Goal: Navigation & Orientation: Find specific page/section

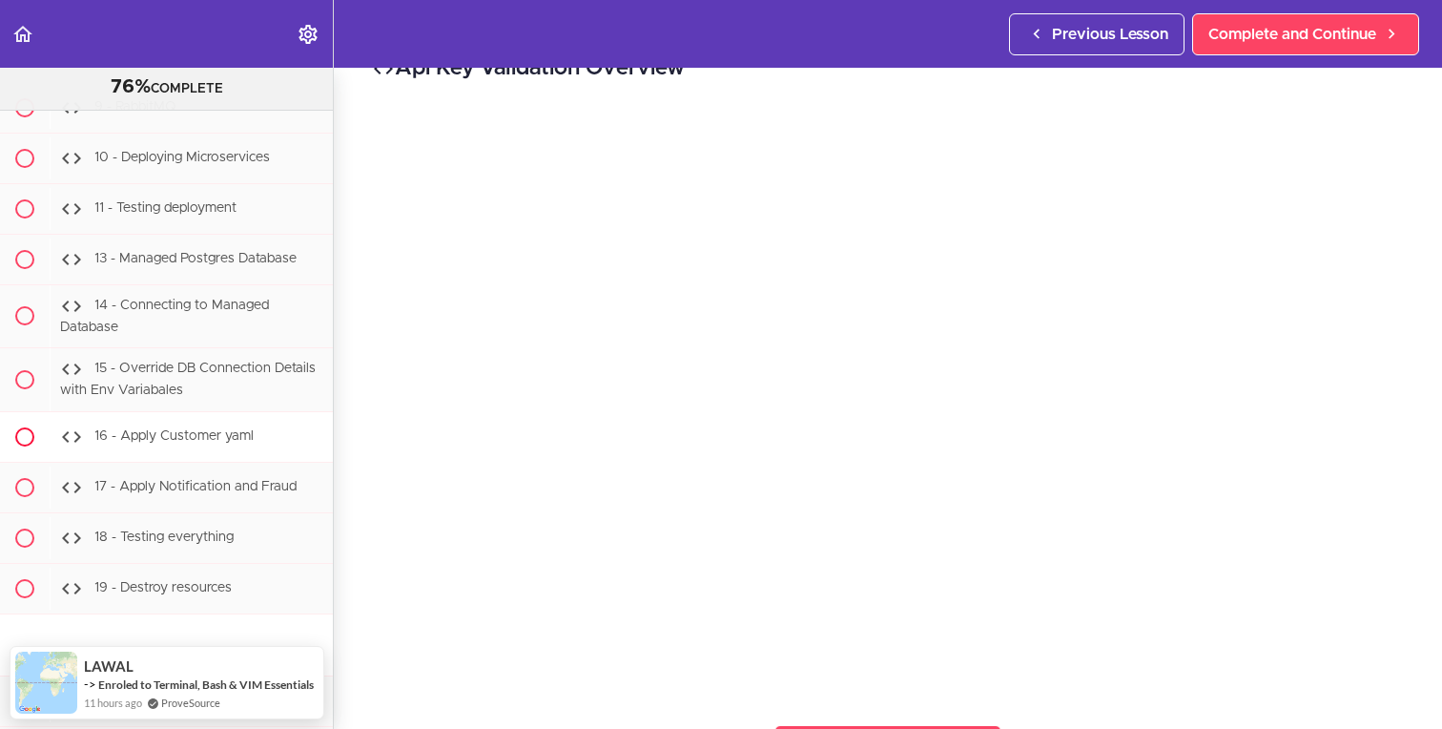
scroll to position [8609, 0]
click at [32, 34] on icon "Back to course curriculum" at bounding box center [22, 34] width 23 height 23
click at [22, 34] on use "Back to course curriculum" at bounding box center [22, 34] width 19 height 16
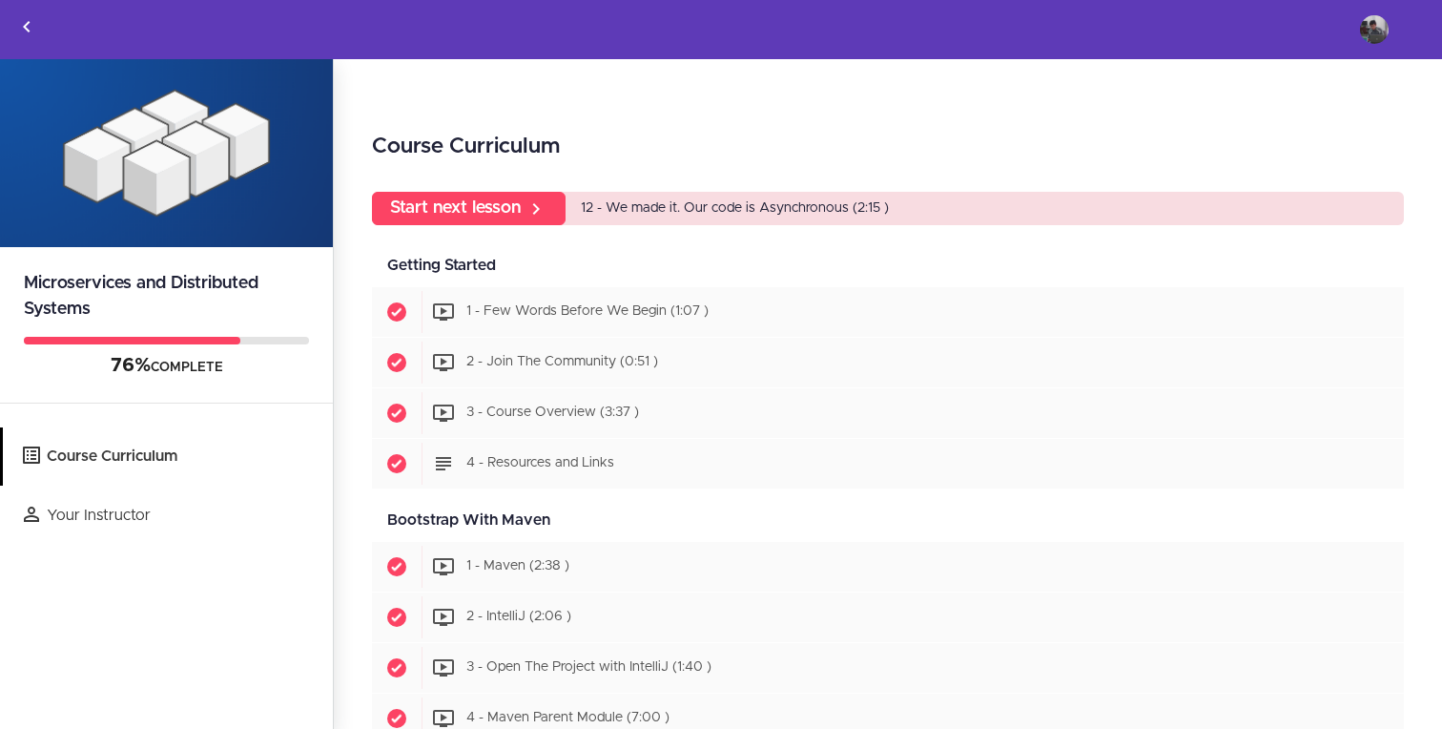
scroll to position [36, 0]
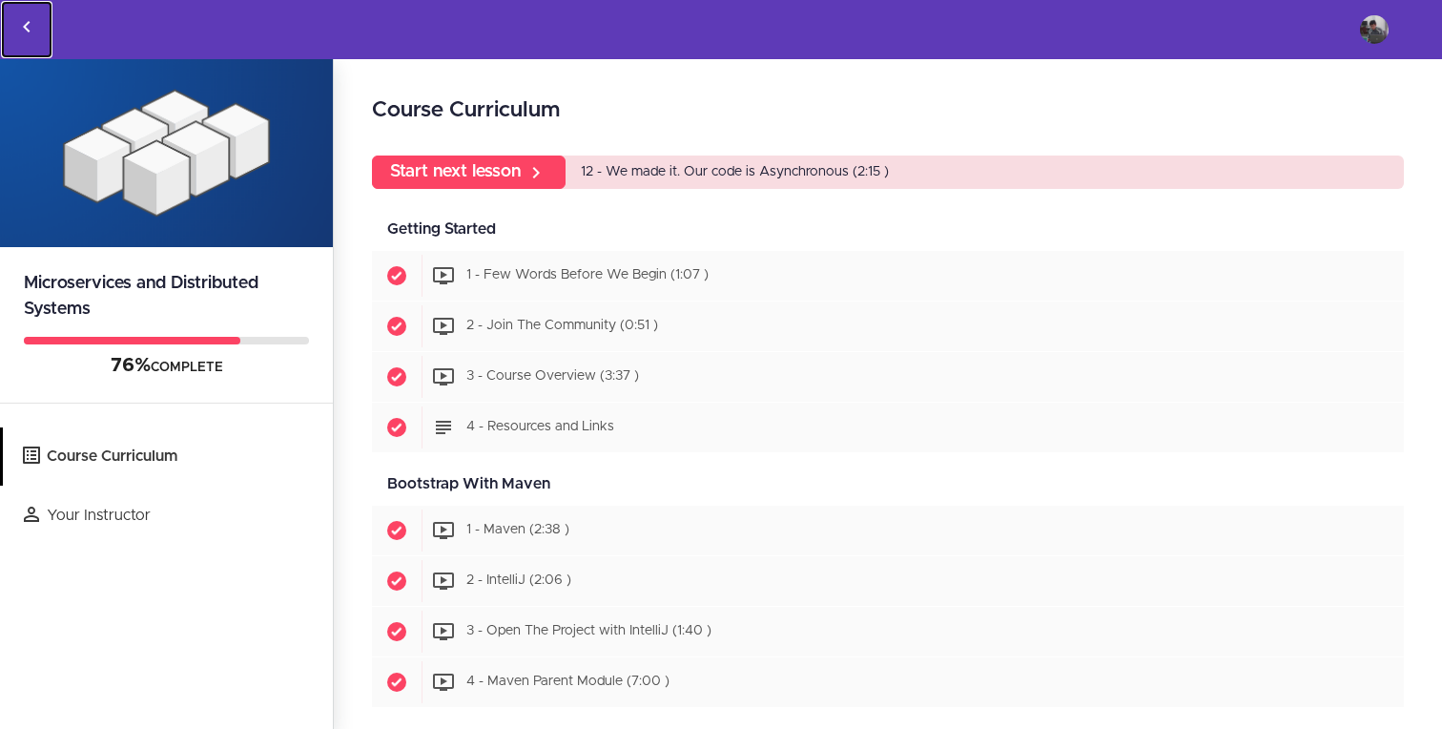
click at [26, 16] on icon "Back to courses" at bounding box center [26, 26] width 23 height 23
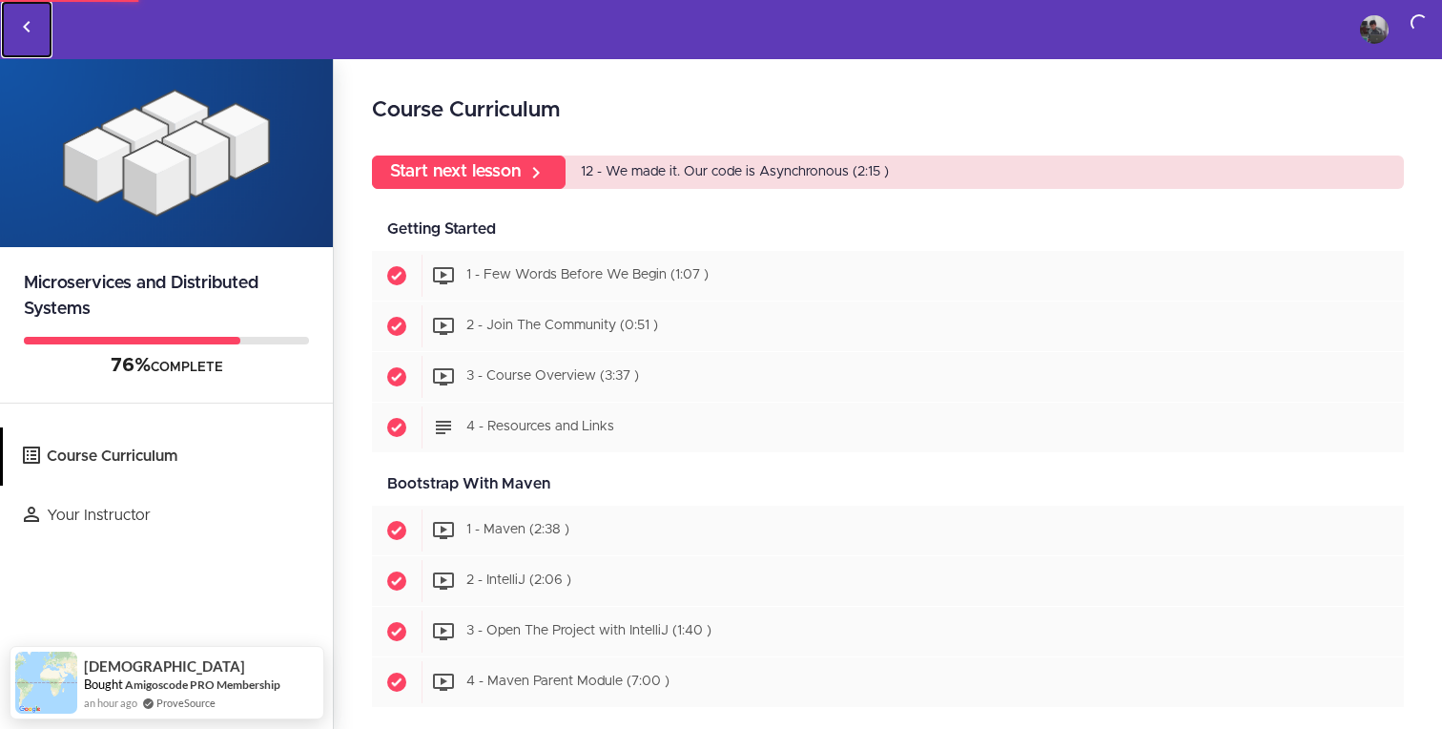
click at [29, 21] on icon "Back to courses" at bounding box center [26, 26] width 23 height 23
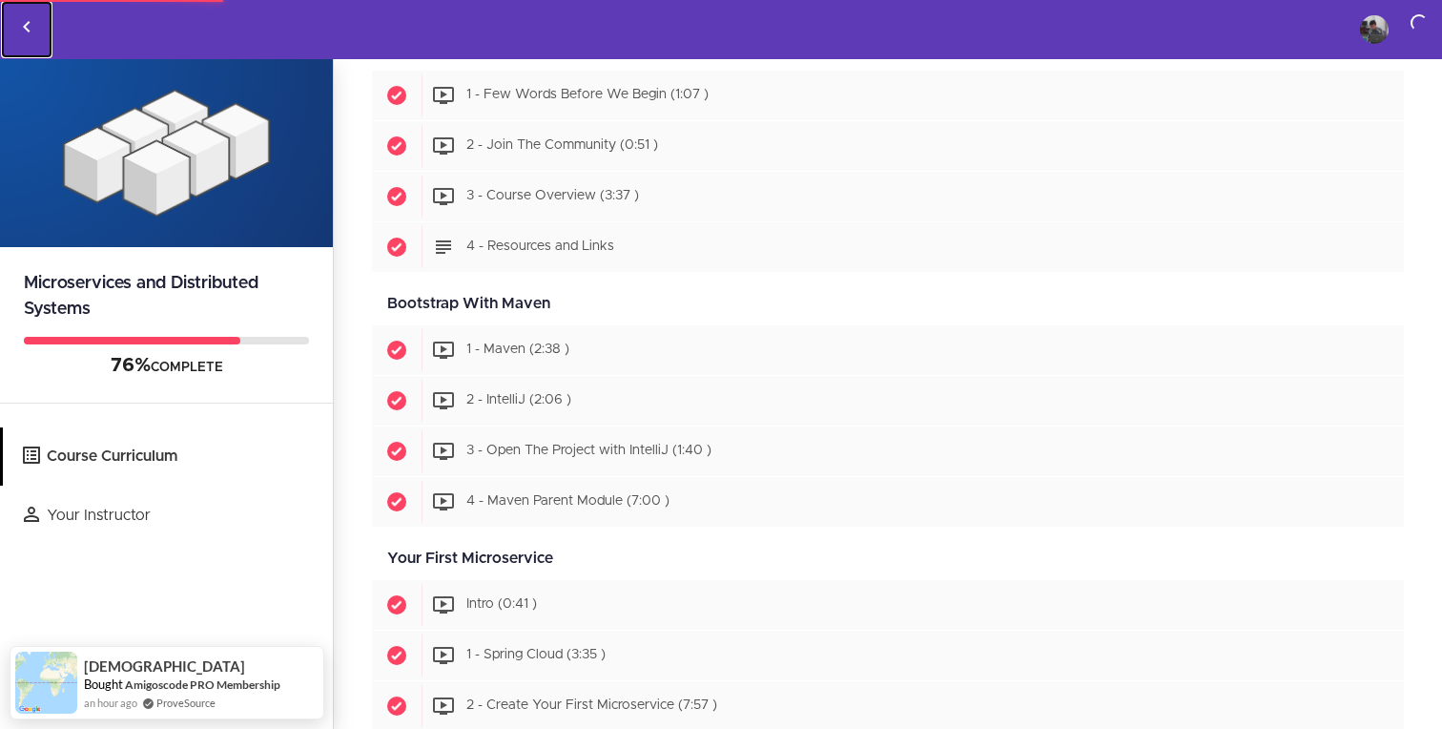
scroll to position [0, 0]
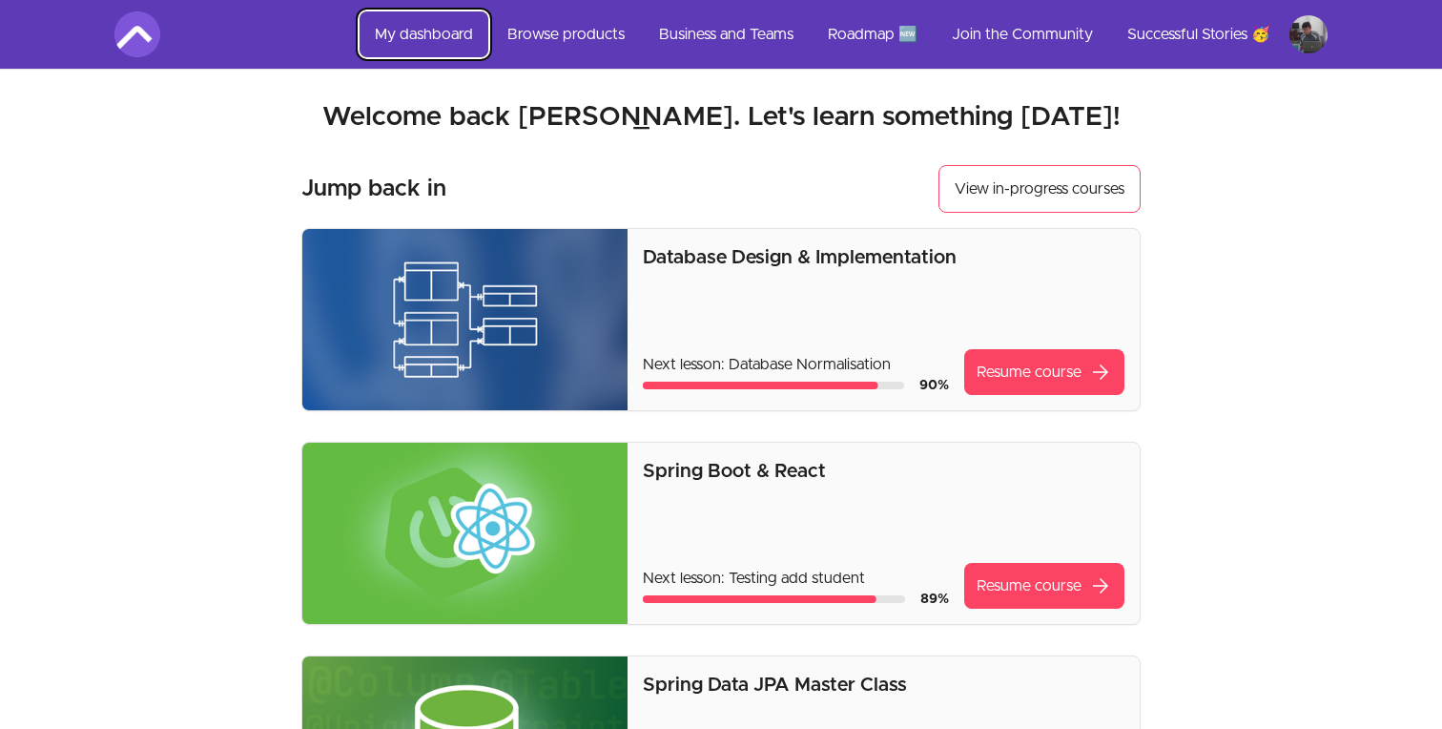
click at [449, 33] on link "My dashboard" at bounding box center [424, 34] width 129 height 46
click at [579, 37] on link "Browse products" at bounding box center [566, 34] width 148 height 46
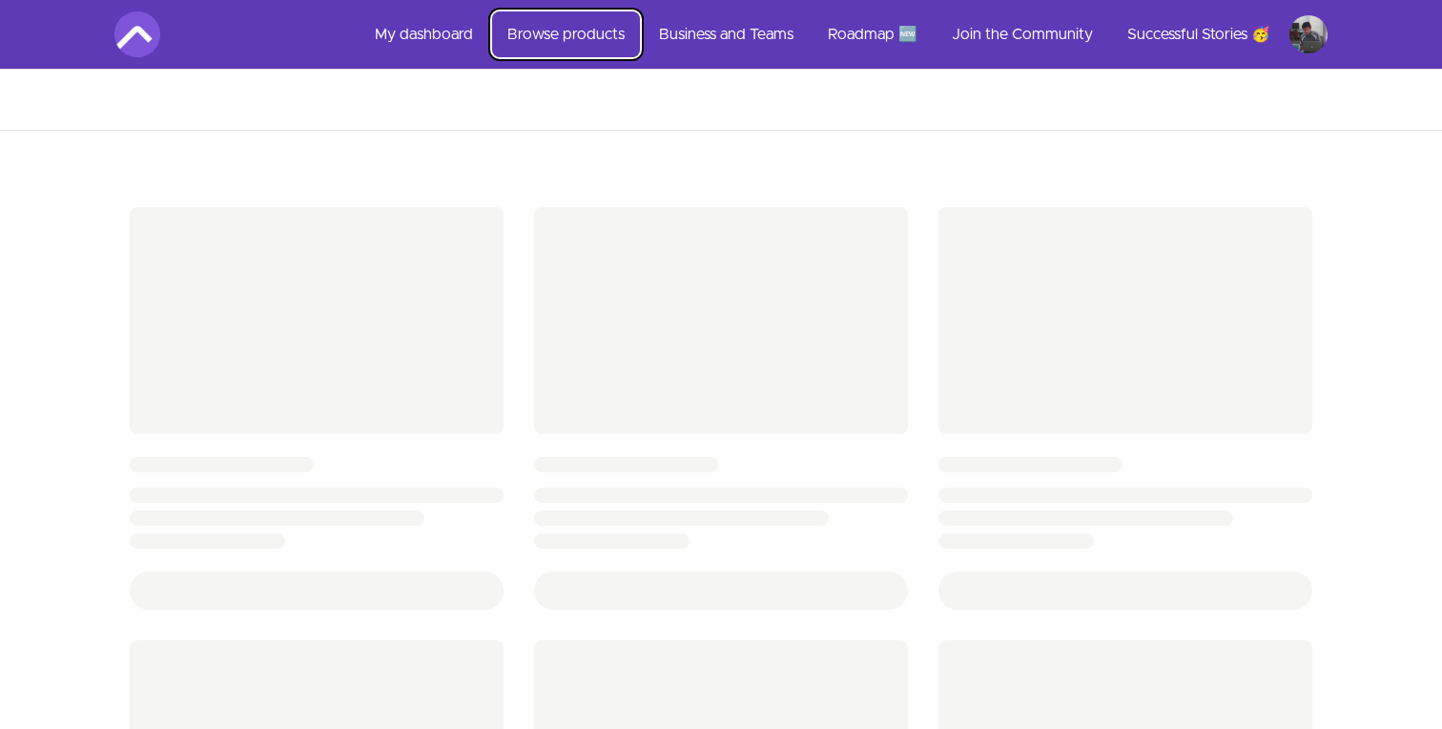
click at [569, 38] on link "Browse products" at bounding box center [566, 34] width 148 height 46
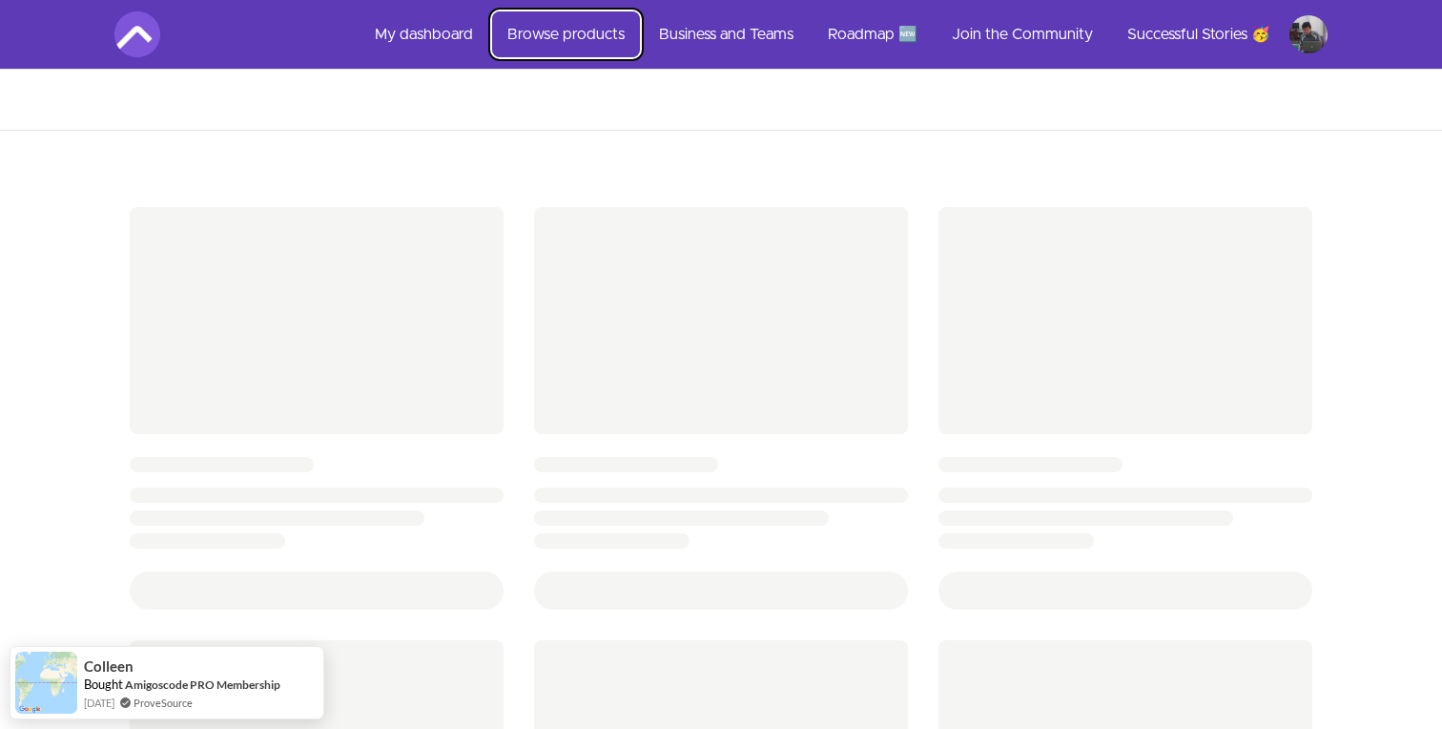
click at [573, 40] on link "Browse products" at bounding box center [566, 34] width 148 height 46
click at [1286, 148] on div at bounding box center [721, 709] width 1442 height 1278
